Goal: Task Accomplishment & Management: Complete application form

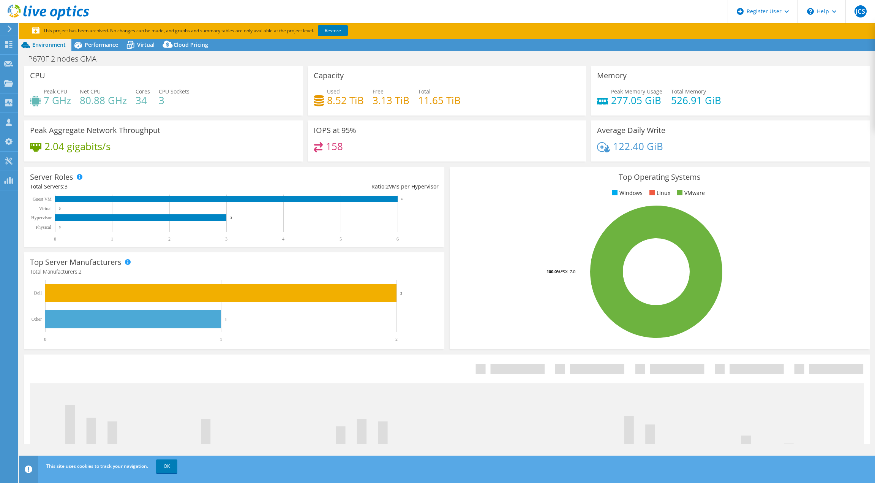
select select "USD"
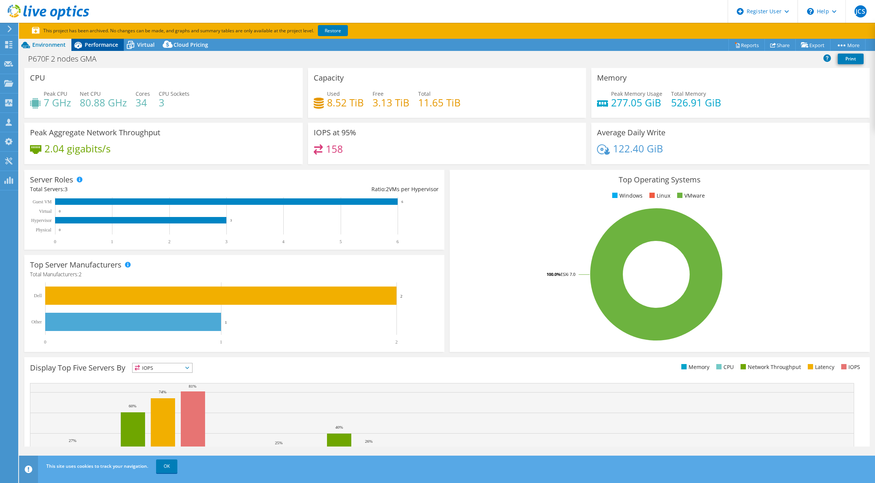
click at [109, 42] on span "Performance" at bounding box center [101, 44] width 33 height 7
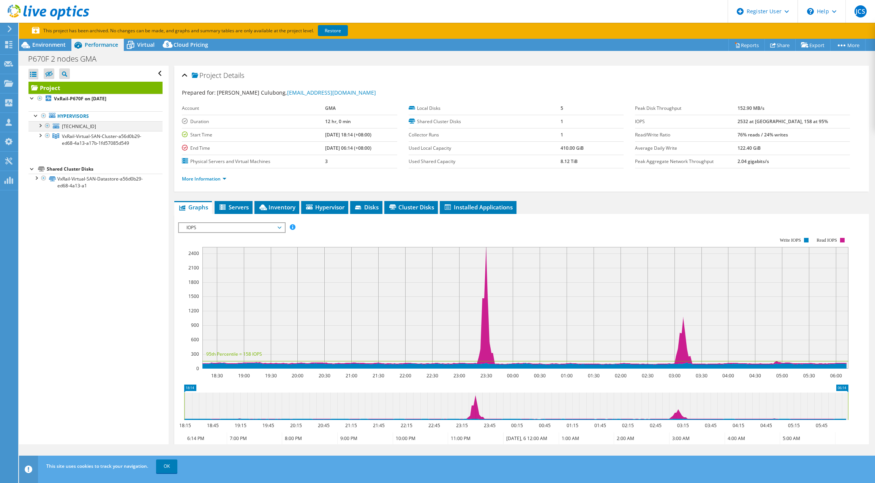
click at [39, 125] on div at bounding box center [40, 125] width 8 height 8
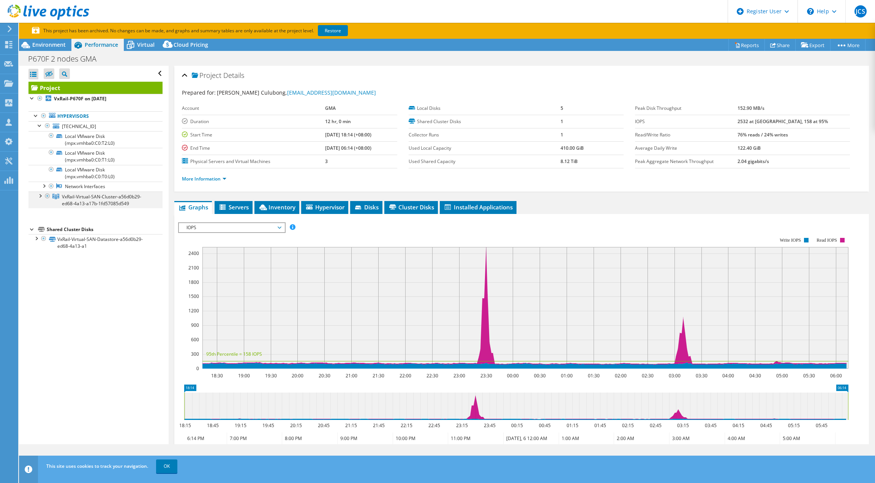
click at [39, 198] on div at bounding box center [40, 195] width 8 height 8
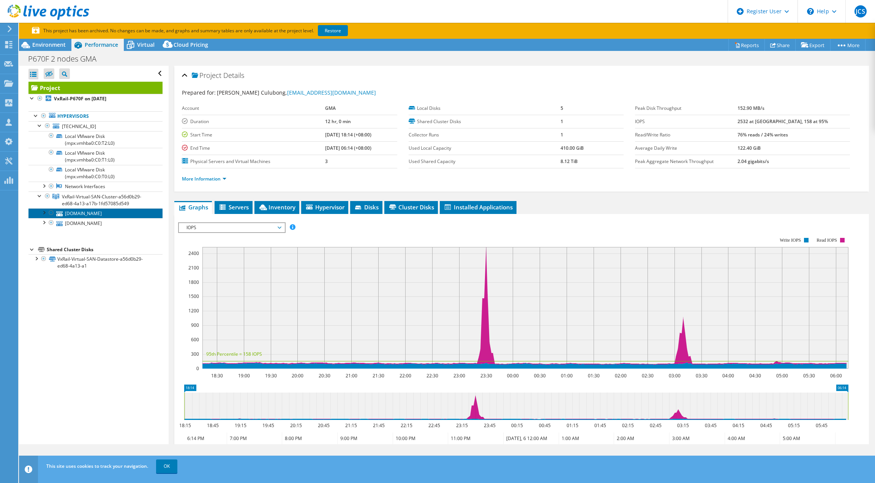
click at [90, 214] on link "xvp6702.mams.gma.net" at bounding box center [95, 213] width 134 height 10
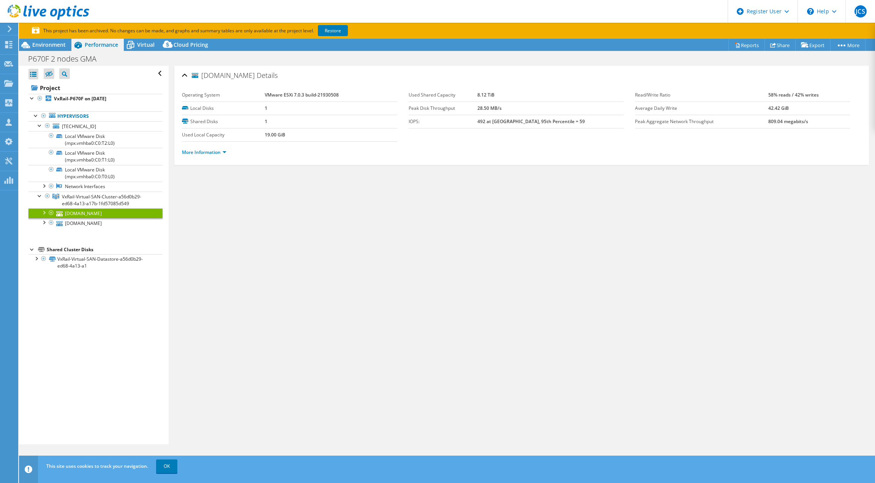
click at [202, 148] on li "More Information" at bounding box center [206, 152] width 49 height 8
click at [204, 153] on link "More Information" at bounding box center [204, 152] width 44 height 6
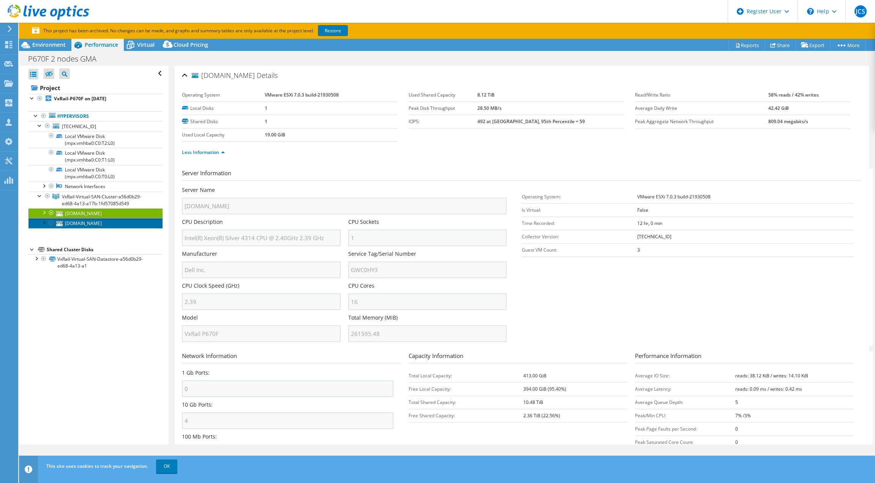
click at [97, 222] on link "xvp6701.mams.gma.net" at bounding box center [95, 223] width 134 height 10
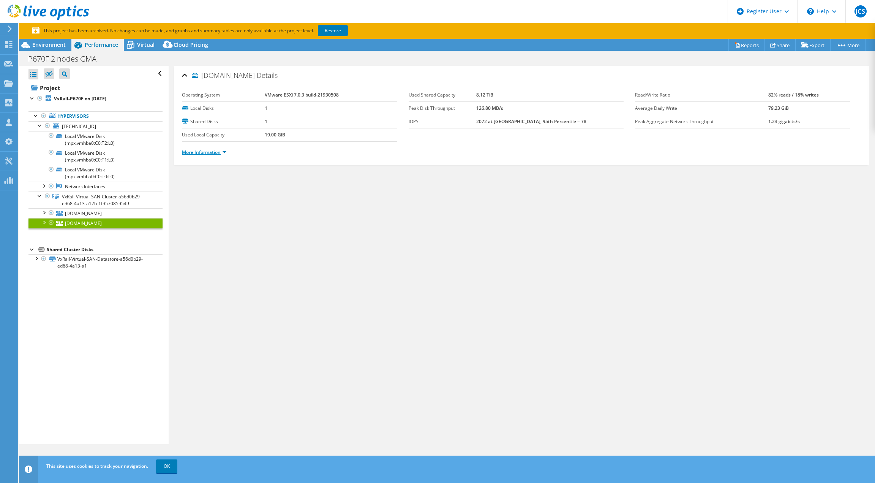
click at [216, 153] on link "More Information" at bounding box center [204, 152] width 44 height 6
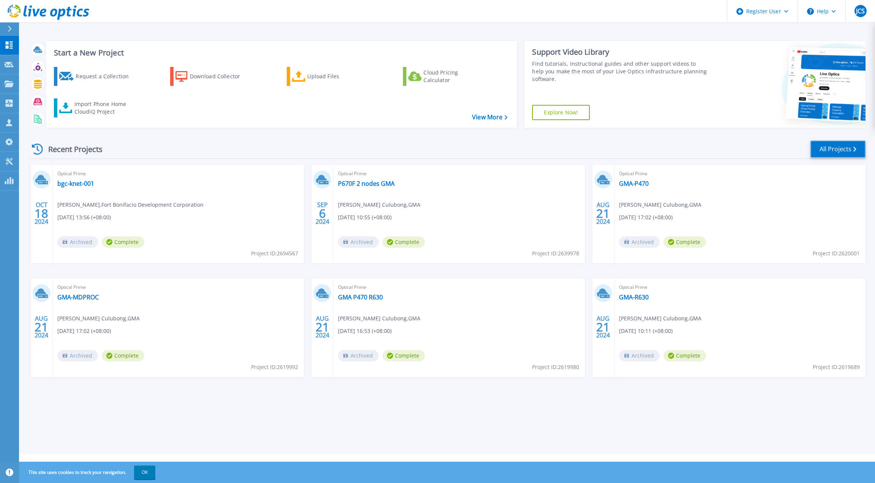
click at [823, 145] on link "All Projects" at bounding box center [837, 148] width 55 height 17
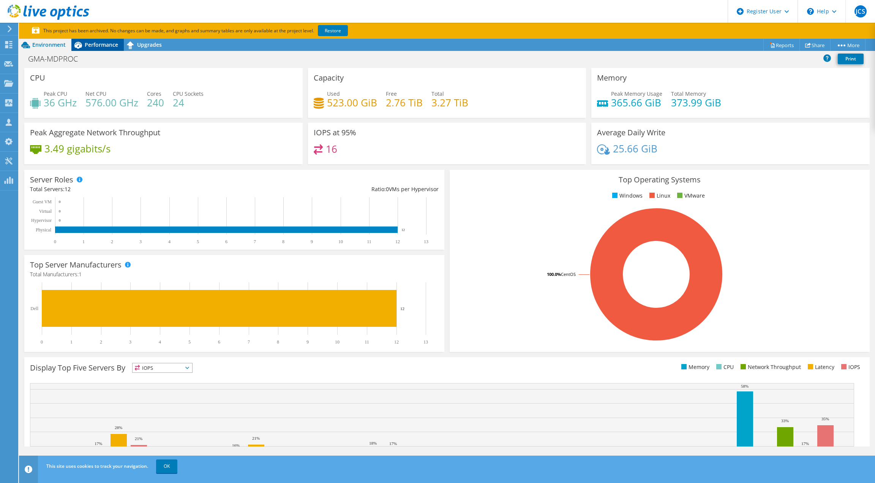
click at [97, 46] on span "Performance" at bounding box center [101, 44] width 33 height 7
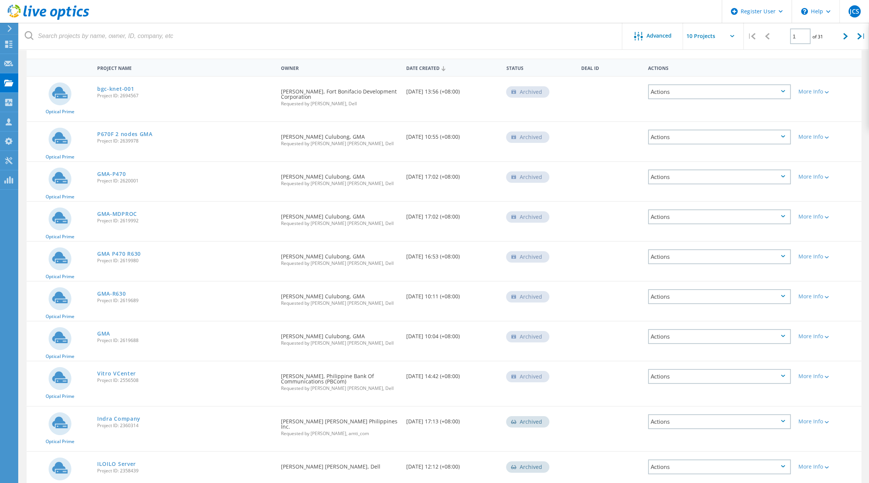
scroll to position [23, 0]
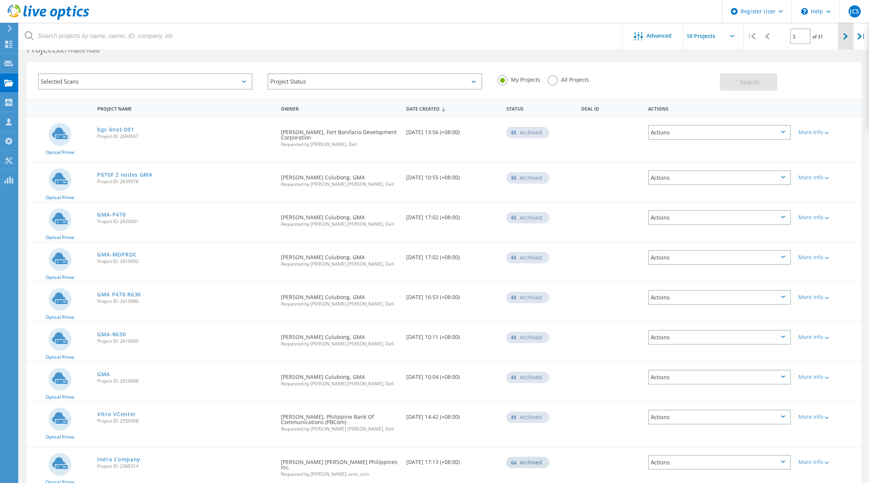
click at [844, 36] on icon at bounding box center [845, 36] width 5 height 6
type input "2"
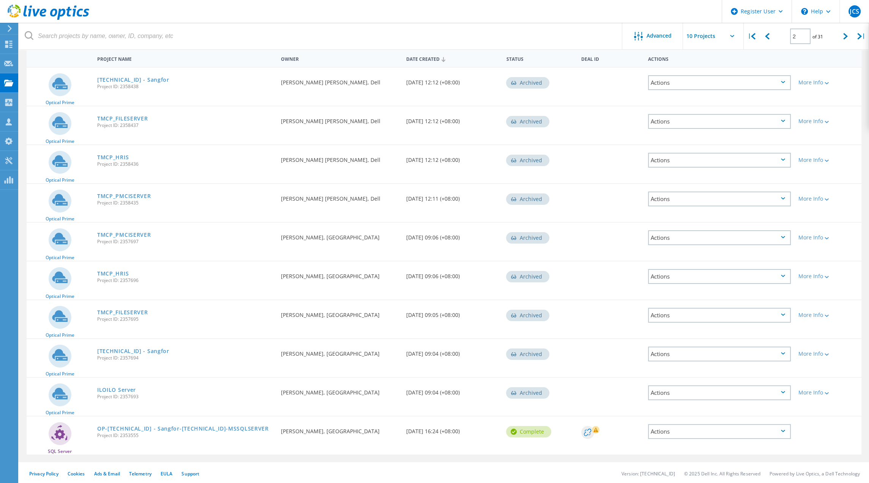
scroll to position [0, 0]
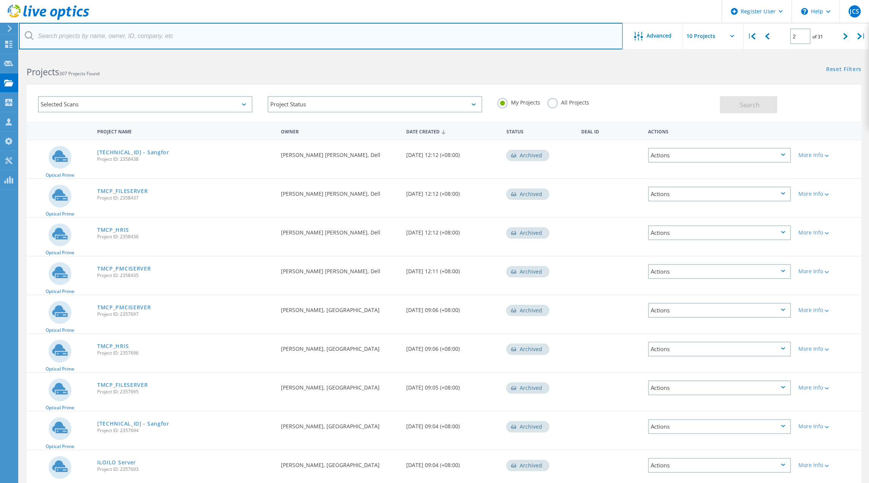
drag, startPoint x: 134, startPoint y: 39, endPoint x: 139, endPoint y: 48, distance: 9.7
click at [134, 39] on input "text" at bounding box center [321, 36] width 604 height 27
type input "GMA"
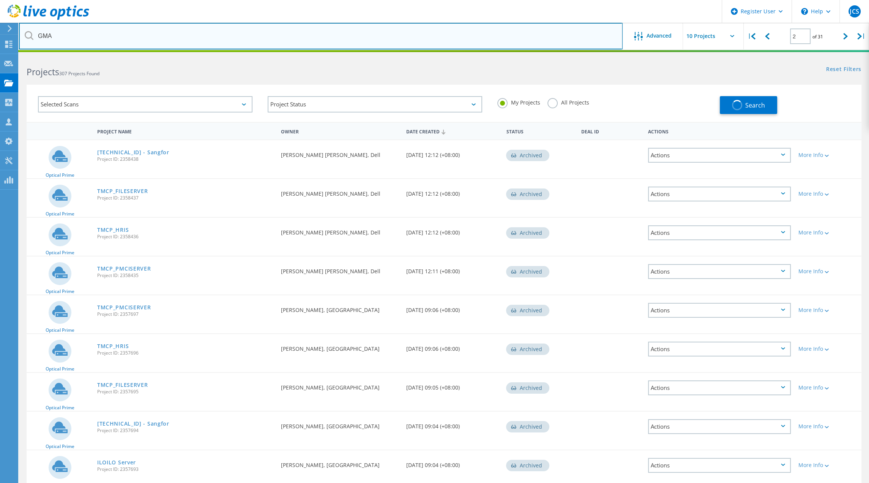
type input "1"
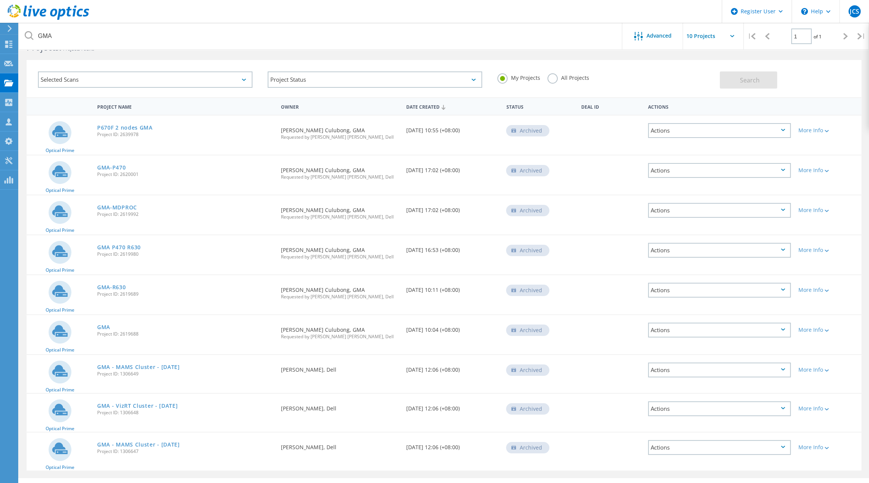
scroll to position [41, 0]
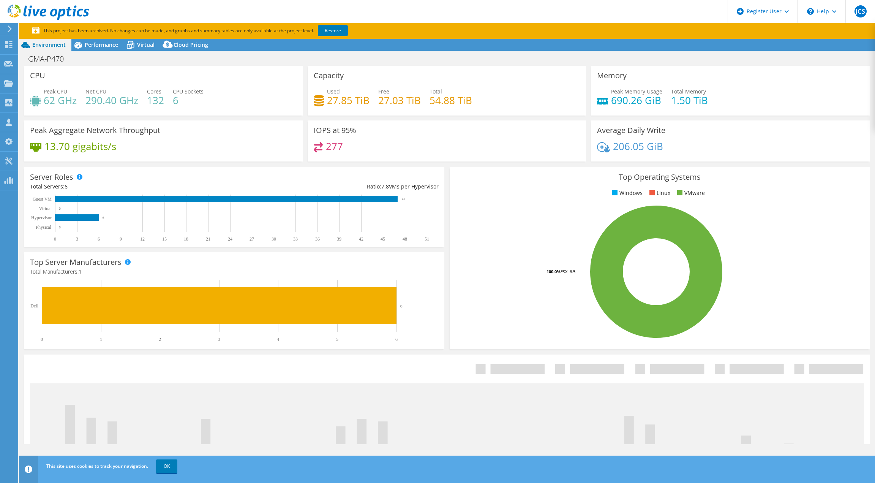
select select "USD"
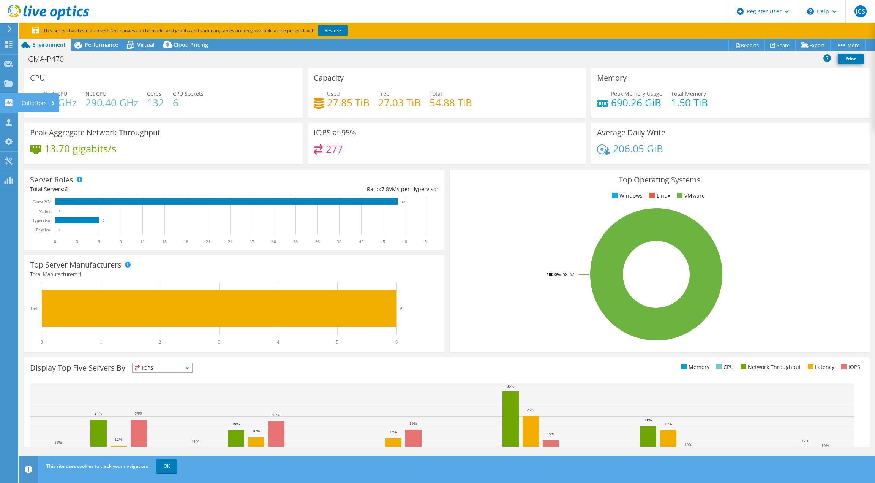
click at [9, 107] on div at bounding box center [8, 103] width 9 height 8
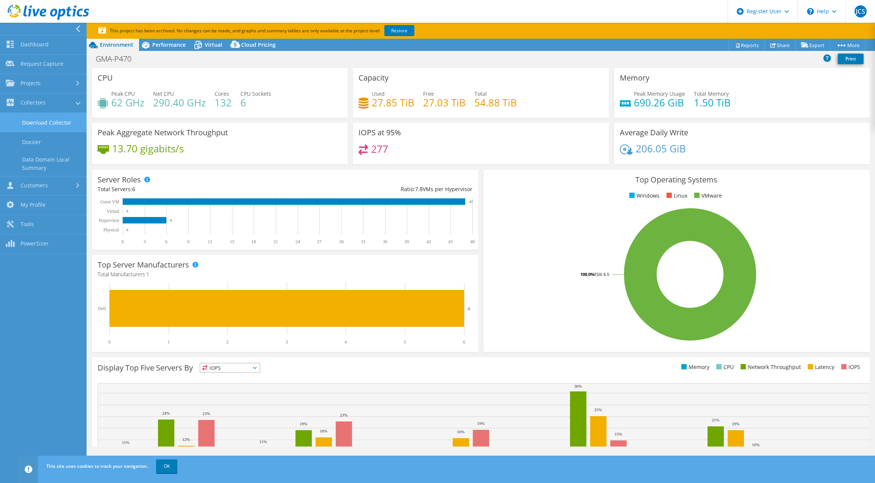
click at [50, 120] on link "Download Collector" at bounding box center [43, 122] width 87 height 19
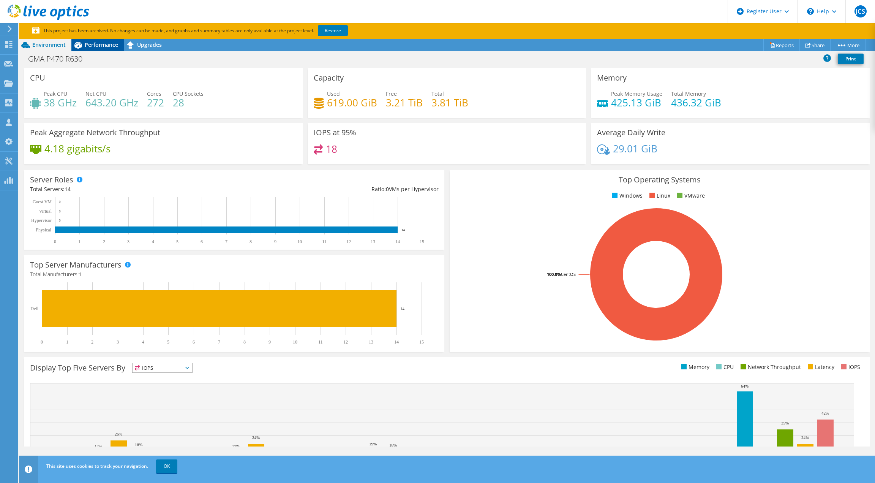
click at [97, 44] on span "Performance" at bounding box center [101, 44] width 33 height 7
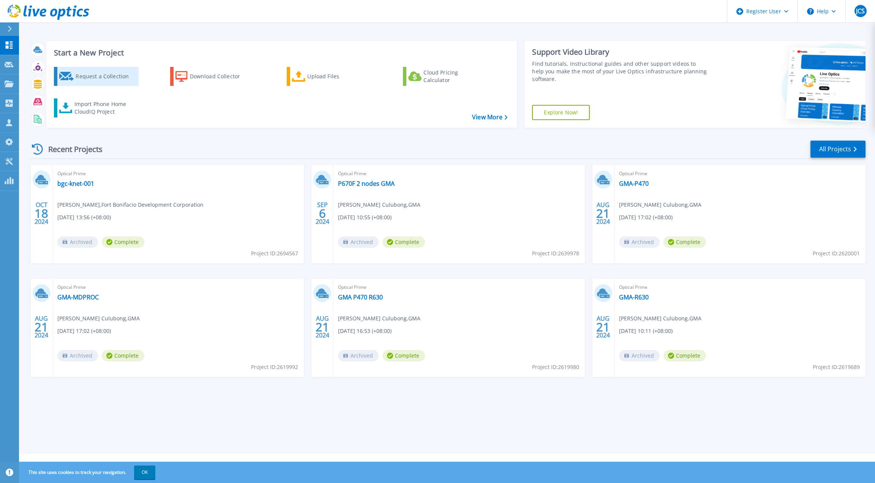
click at [114, 77] on div "Request a Collection" at bounding box center [106, 76] width 61 height 15
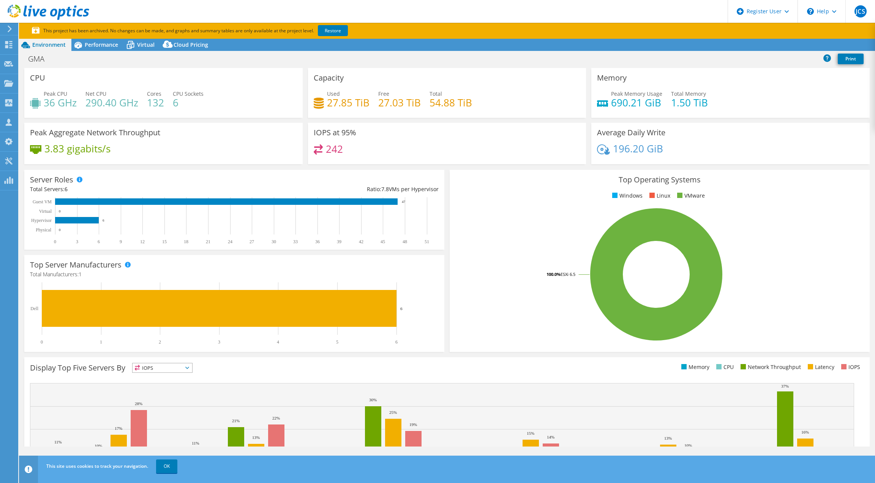
select select "USD"
click at [108, 44] on span "Performance" at bounding box center [101, 44] width 33 height 7
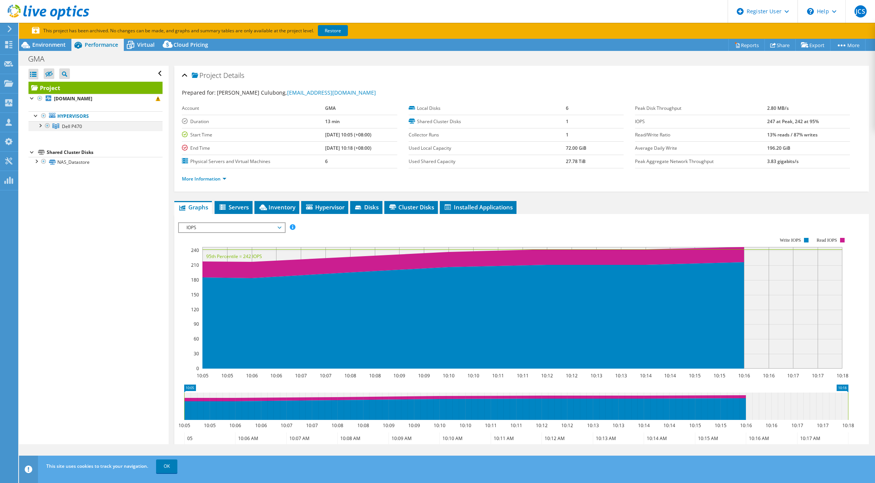
click at [39, 125] on div at bounding box center [40, 125] width 8 height 8
click at [71, 138] on link "xvp4706.mams.gma.net" at bounding box center [95, 136] width 134 height 10
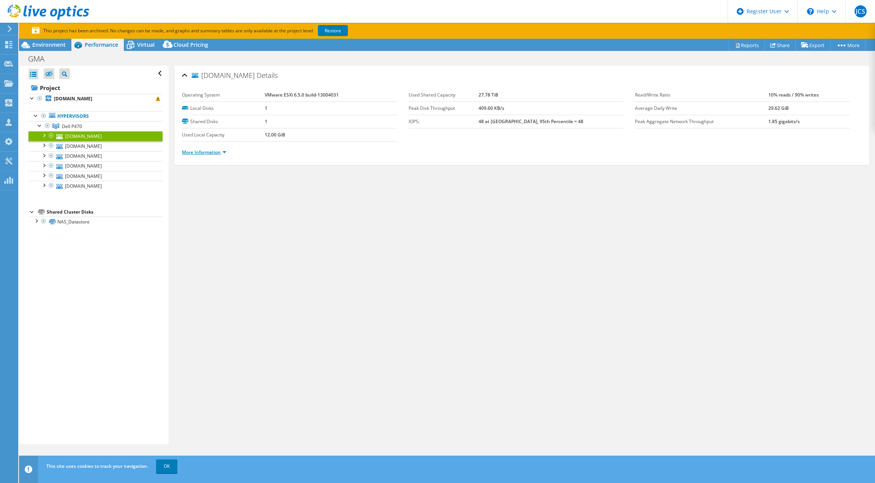
click at [201, 152] on link "More Information" at bounding box center [204, 152] width 44 height 6
click at [204, 148] on li "More Information" at bounding box center [206, 152] width 49 height 8
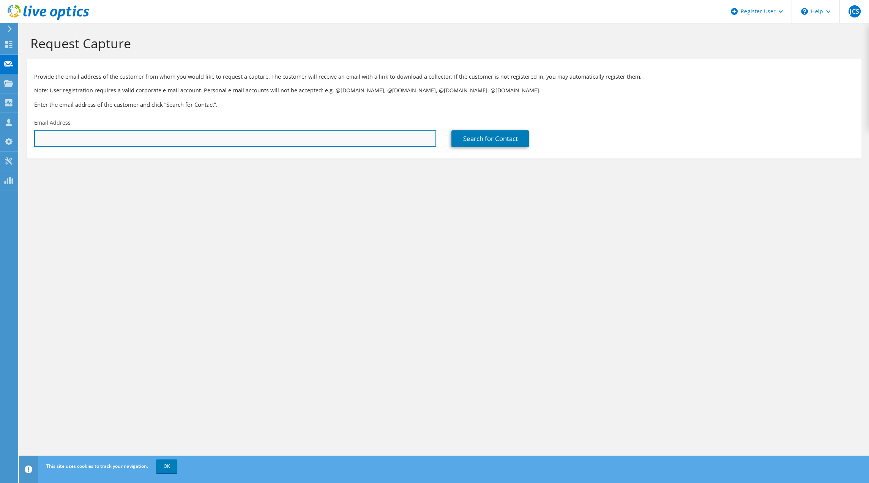
click at [82, 142] on input "text" at bounding box center [235, 138] width 402 height 17
